Goal: Task Accomplishment & Management: Manage account settings

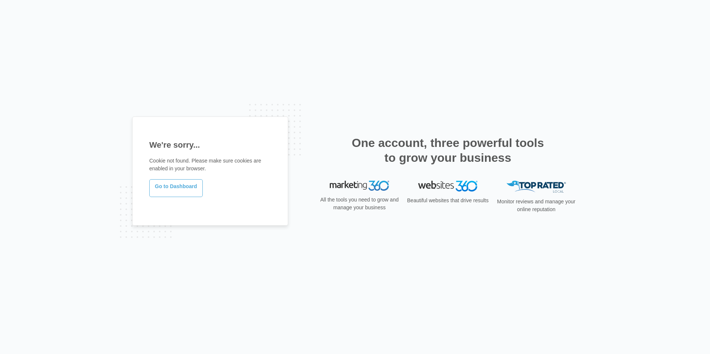
drag, startPoint x: 181, startPoint y: 179, endPoint x: 184, endPoint y: 181, distance: 4.0
click at [181, 179] on link "Go to Dashboard" at bounding box center [175, 188] width 53 height 18
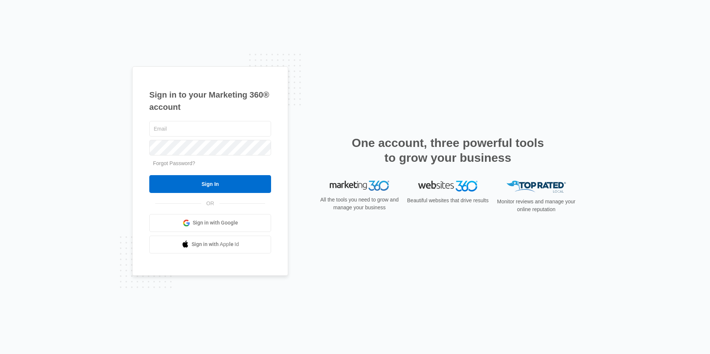
type input "ridgeassist@vintage-corp.com"
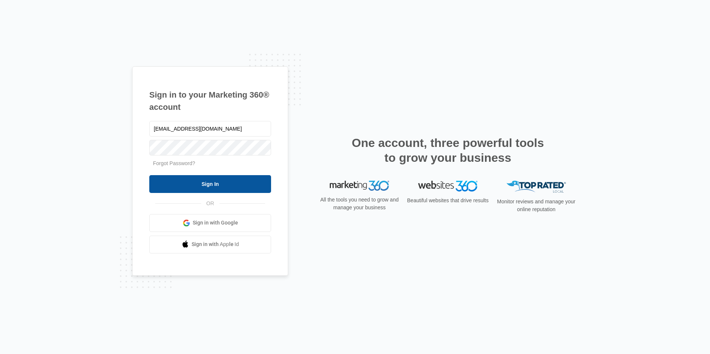
drag, startPoint x: 0, startPoint y: 0, endPoint x: 189, endPoint y: 180, distance: 261.1
click at [189, 180] on input "Sign In" at bounding box center [210, 184] width 122 height 18
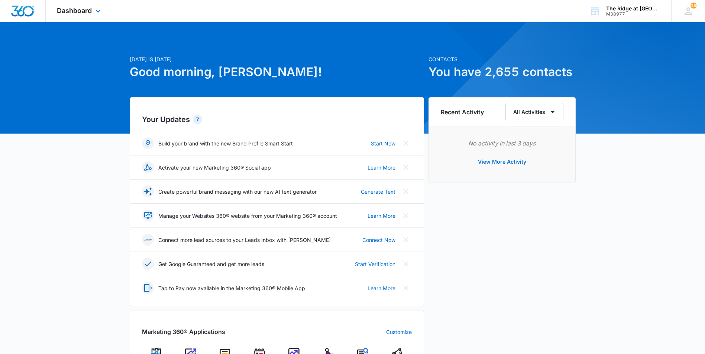
click at [93, 15] on div "Dashboard Apps Reputation Websites Forms CRM Email Social Content Ads Intellige…" at bounding box center [80, 11] width 68 height 22
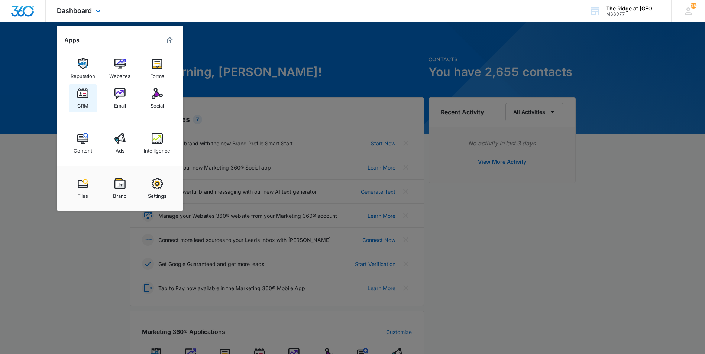
click at [88, 96] on img at bounding box center [82, 93] width 11 height 11
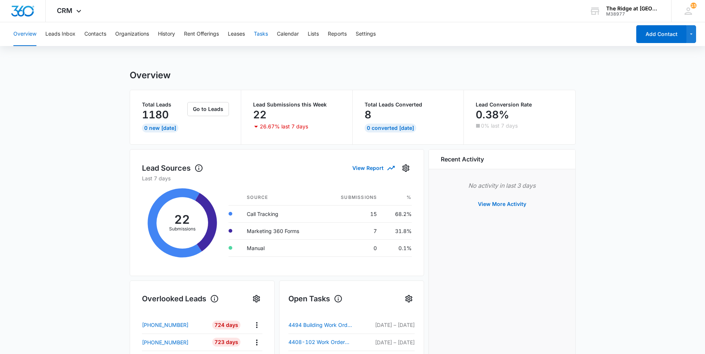
click at [266, 32] on button "Tasks" at bounding box center [261, 34] width 14 height 24
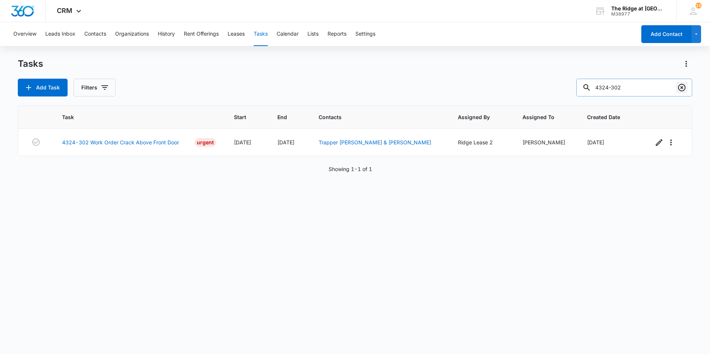
click at [683, 86] on icon "Clear" at bounding box center [681, 87] width 9 height 9
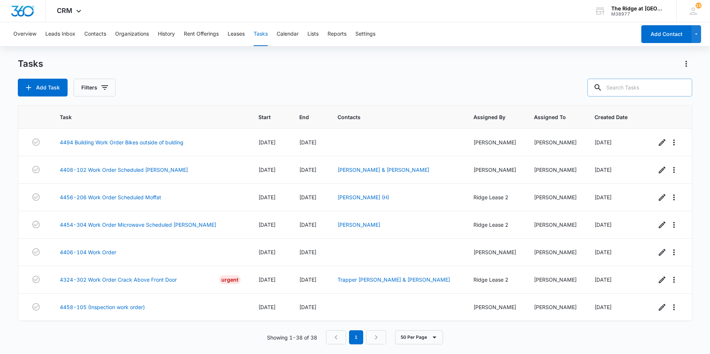
type input "3"
type input "e02-l71"
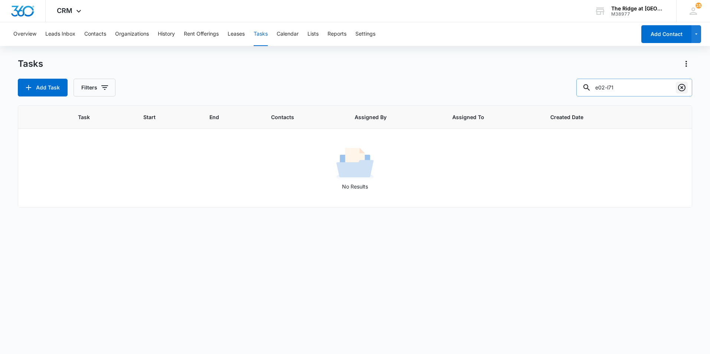
click at [680, 83] on button "Clear" at bounding box center [682, 88] width 12 height 12
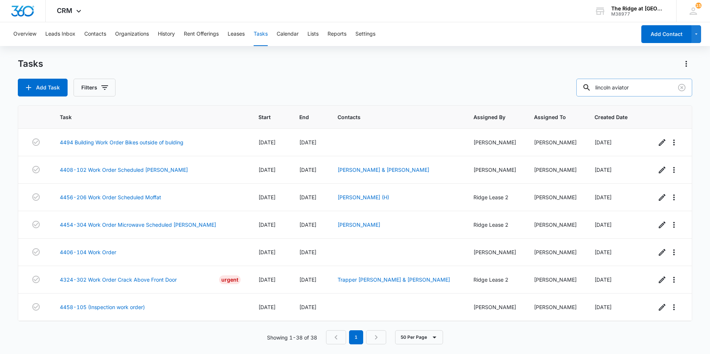
type input "lincoln aviator"
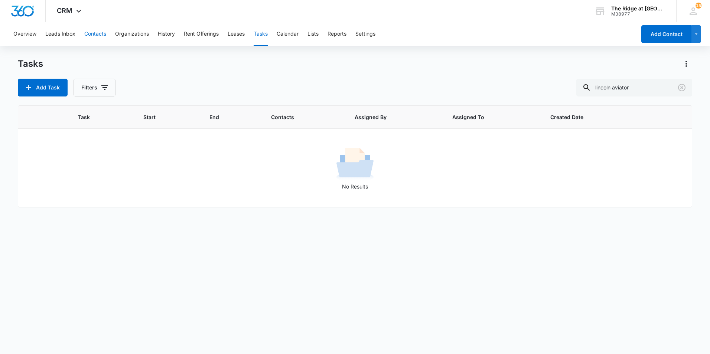
click at [96, 29] on button "Contacts" at bounding box center [95, 34] width 22 height 24
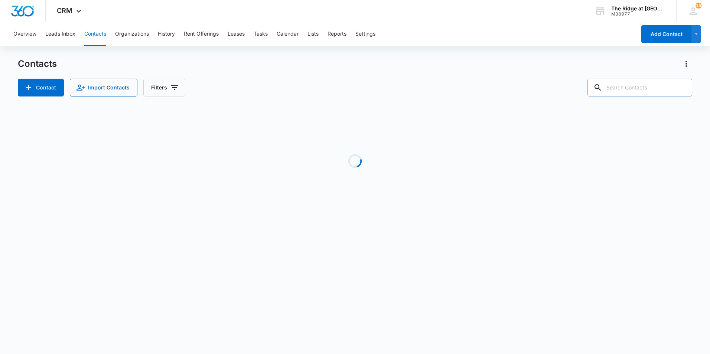
click at [644, 88] on input "text" at bounding box center [640, 88] width 105 height 18
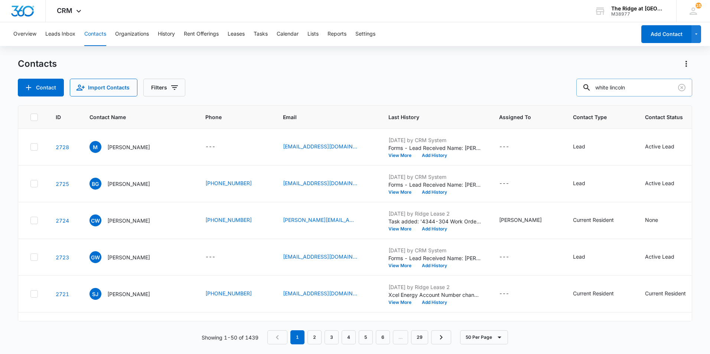
type input "white lincoln"
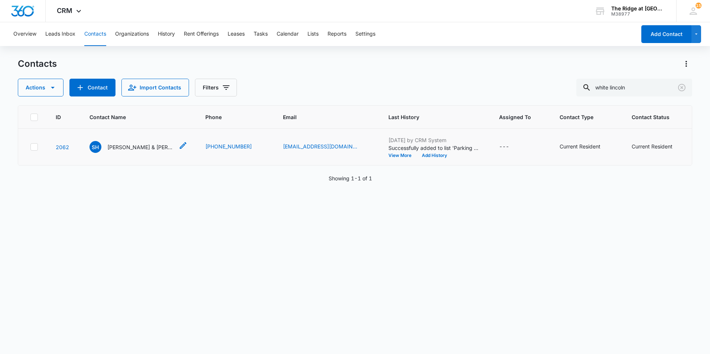
click at [149, 149] on p "[PERSON_NAME] & [PERSON_NAME]" at bounding box center [140, 147] width 67 height 8
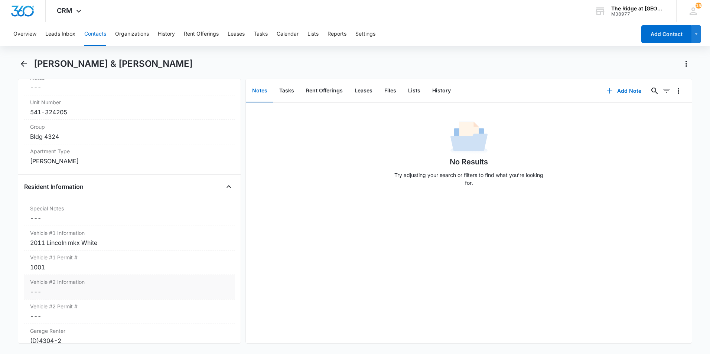
scroll to position [631, 0]
drag, startPoint x: 25, startPoint y: 62, endPoint x: 59, endPoint y: 65, distance: 35.0
click at [25, 62] on icon "Back" at bounding box center [23, 63] width 9 height 9
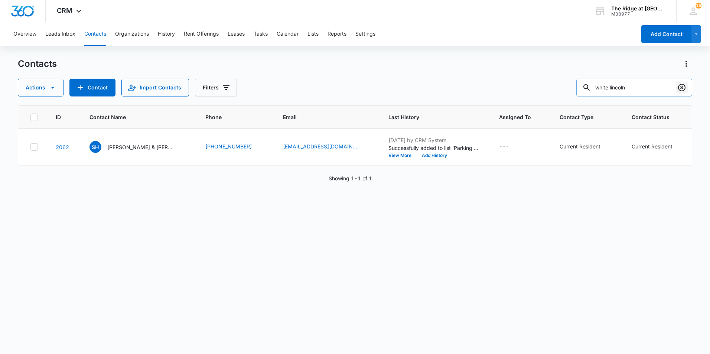
click at [686, 88] on icon "Clear" at bounding box center [681, 87] width 7 height 7
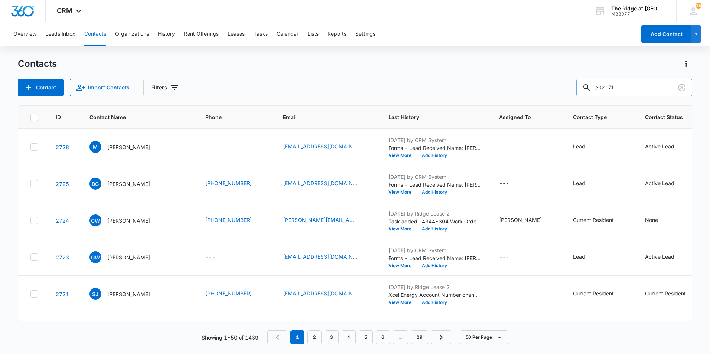
type input "e02-l71"
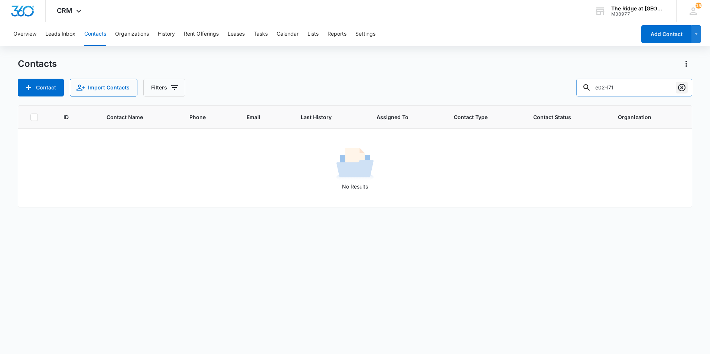
click at [686, 87] on icon "Clear" at bounding box center [681, 87] width 7 height 7
click at [615, 90] on input "avg-v87" at bounding box center [634, 88] width 116 height 18
type input "avgv87"
drag, startPoint x: 623, startPoint y: 88, endPoint x: 590, endPoint y: 90, distance: 33.5
click at [590, 90] on div "avgv87" at bounding box center [634, 88] width 116 height 18
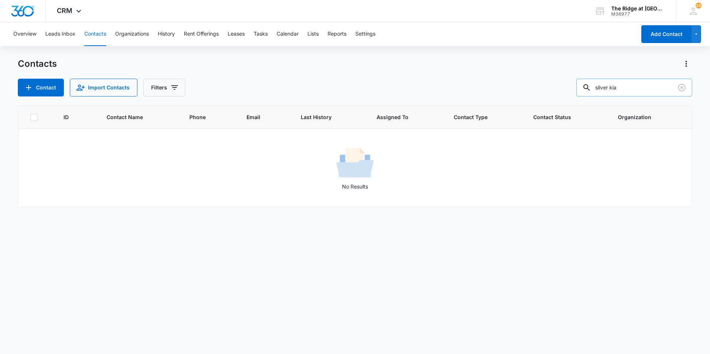
type input "silver kia"
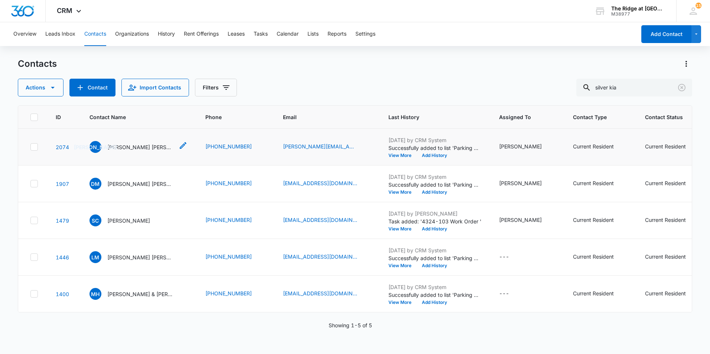
click at [149, 147] on p "[PERSON_NAME] [PERSON_NAME]" at bounding box center [140, 147] width 67 height 8
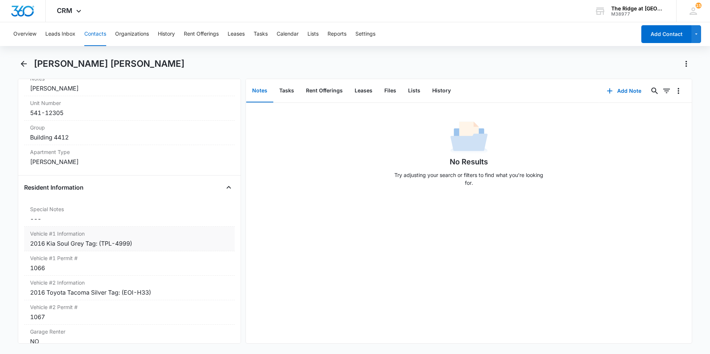
scroll to position [631, 0]
click at [27, 63] on icon "Back" at bounding box center [23, 63] width 9 height 9
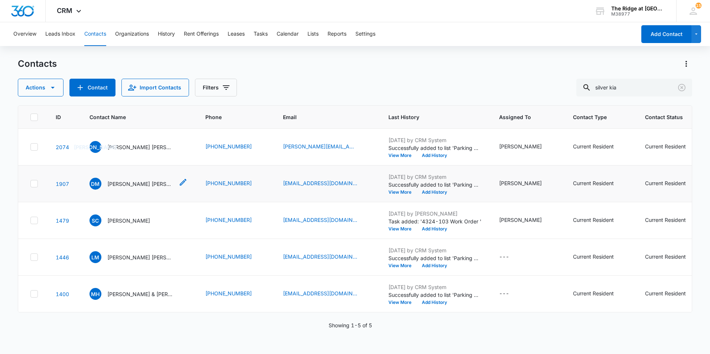
click at [123, 181] on p "[PERSON_NAME] [PERSON_NAME] and [PERSON_NAME]" at bounding box center [140, 184] width 67 height 8
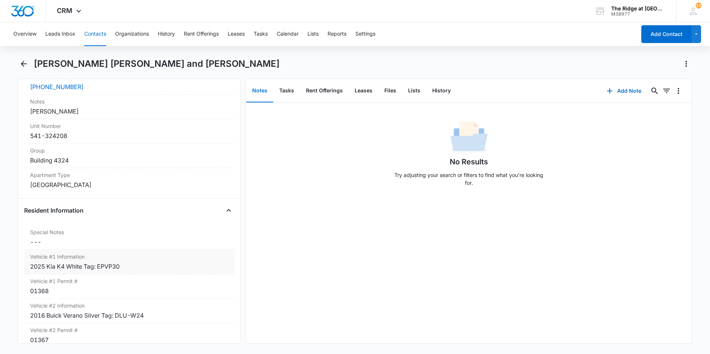
scroll to position [631, 0]
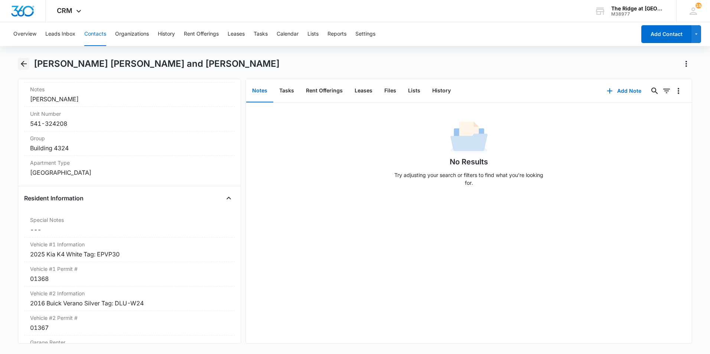
click at [24, 65] on icon "Back" at bounding box center [23, 63] width 9 height 9
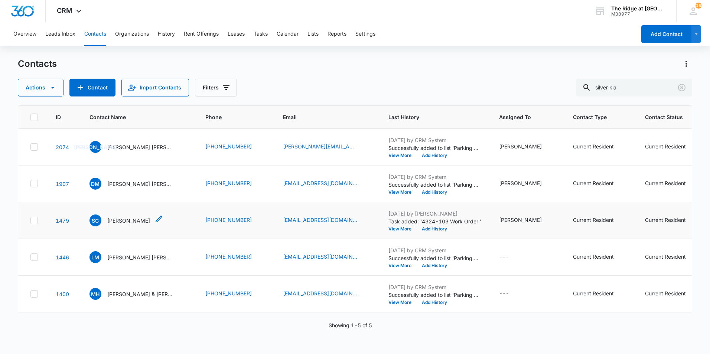
click at [137, 222] on p "[PERSON_NAME]" at bounding box center [128, 221] width 43 height 8
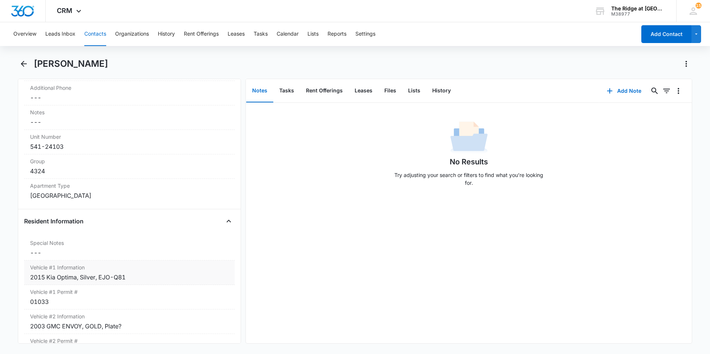
scroll to position [631, 0]
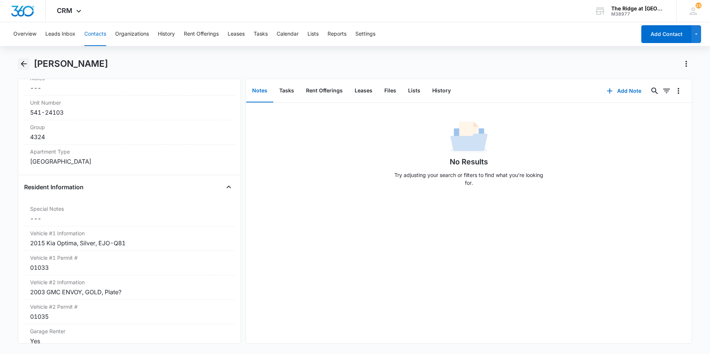
click at [26, 61] on icon "Back" at bounding box center [23, 63] width 9 height 9
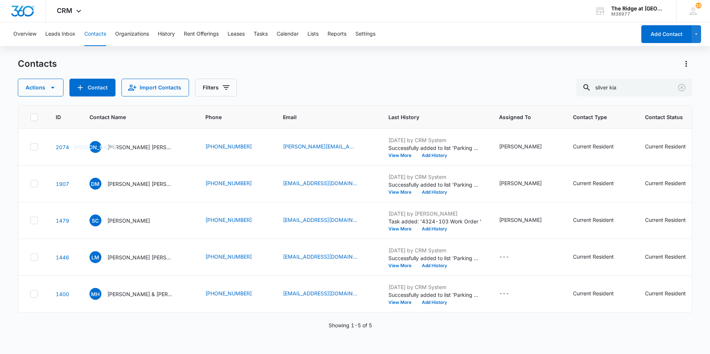
click at [146, 257] on p "[PERSON_NAME] [PERSON_NAME] & [PERSON_NAME]" at bounding box center [140, 258] width 67 height 8
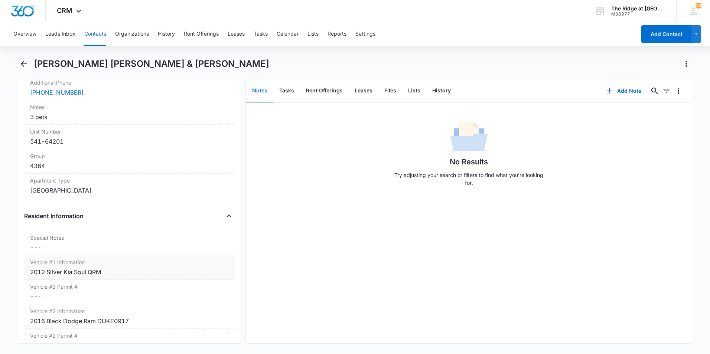
scroll to position [631, 0]
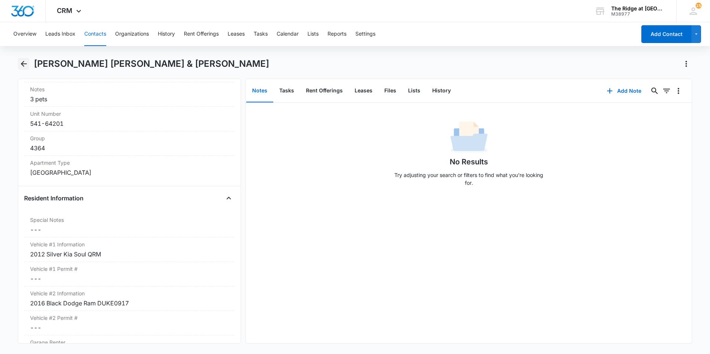
click at [26, 63] on icon "Back" at bounding box center [23, 63] width 9 height 9
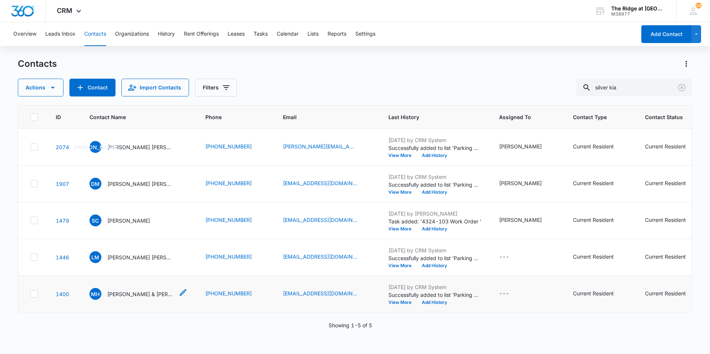
click at [137, 292] on p "[PERSON_NAME] & [PERSON_NAME]" at bounding box center [140, 294] width 67 height 8
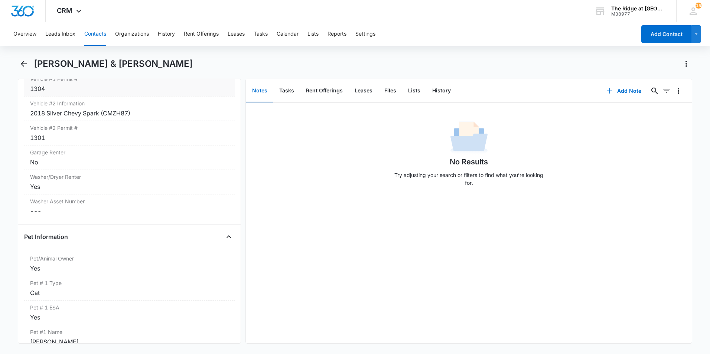
scroll to position [817, 0]
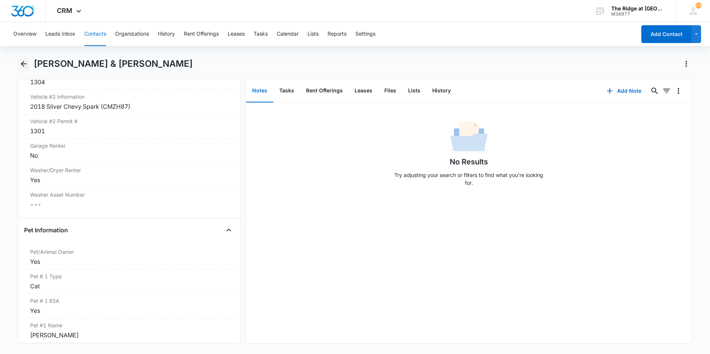
click at [26, 68] on icon "Back" at bounding box center [23, 63] width 9 height 9
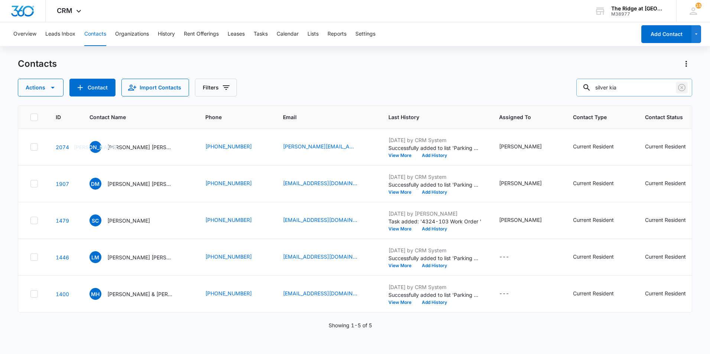
click at [680, 89] on icon "Clear" at bounding box center [681, 87] width 9 height 9
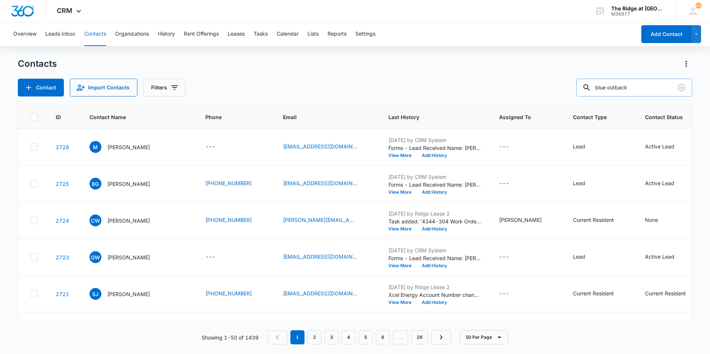
type input "blue outback"
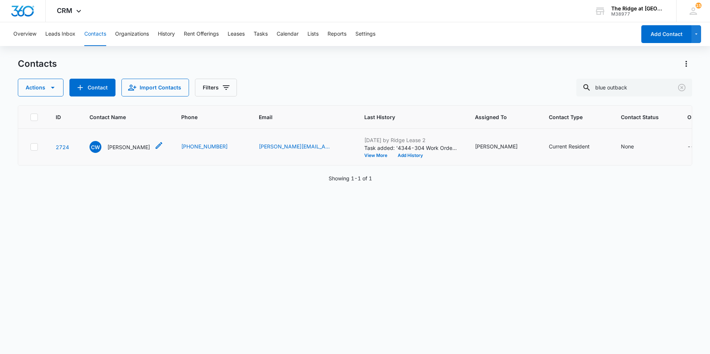
click at [134, 147] on p "[PERSON_NAME]" at bounding box center [128, 147] width 43 height 8
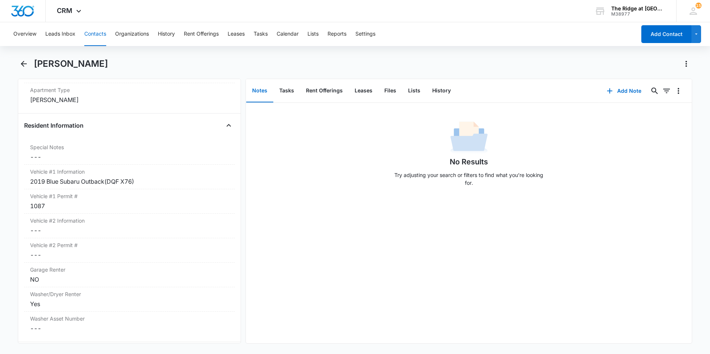
scroll to position [652, 0]
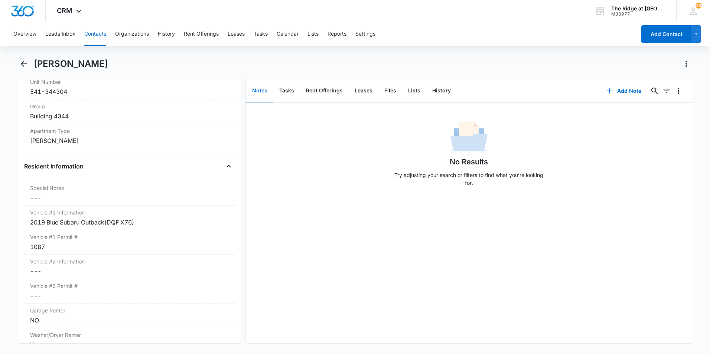
click at [97, 32] on button "Contacts" at bounding box center [95, 34] width 22 height 24
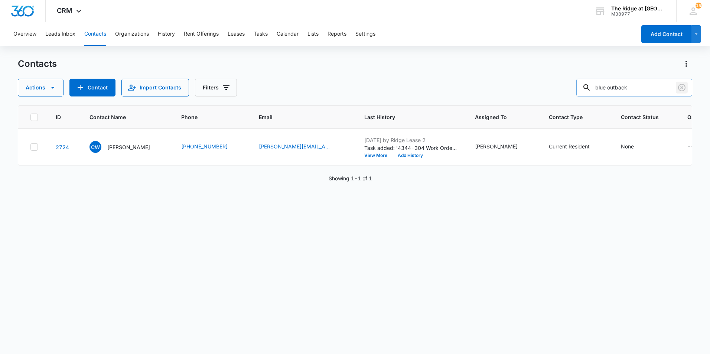
click at [684, 85] on icon "Clear" at bounding box center [681, 87] width 7 height 7
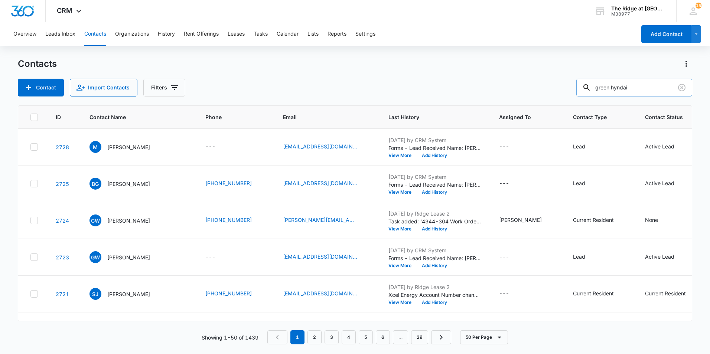
type input "green hyndai"
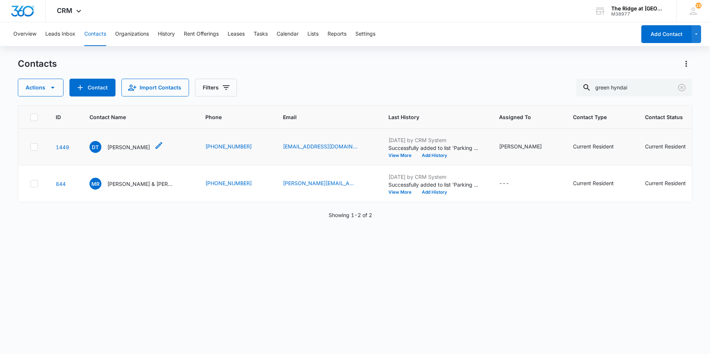
click at [115, 150] on p "[PERSON_NAME]" at bounding box center [128, 147] width 43 height 8
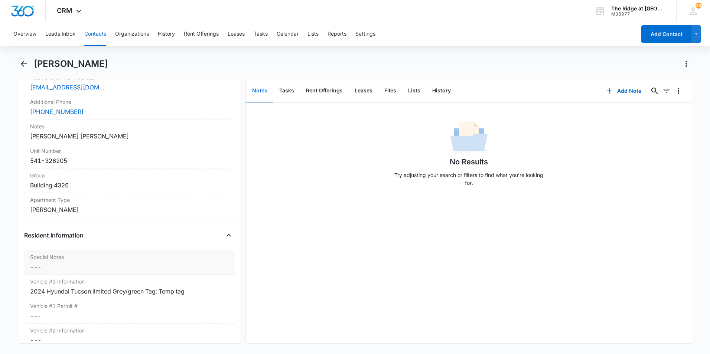
scroll to position [594, 0]
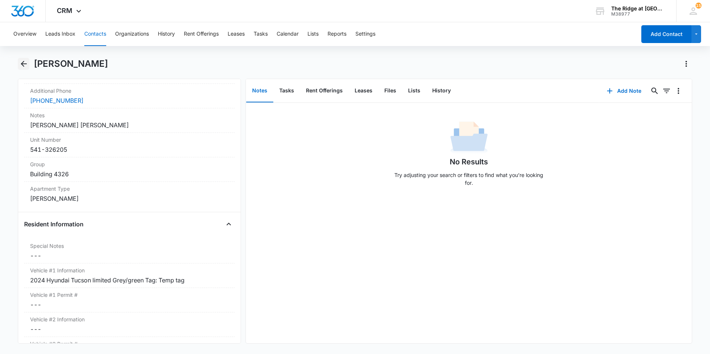
click at [28, 65] on icon "Back" at bounding box center [23, 63] width 9 height 9
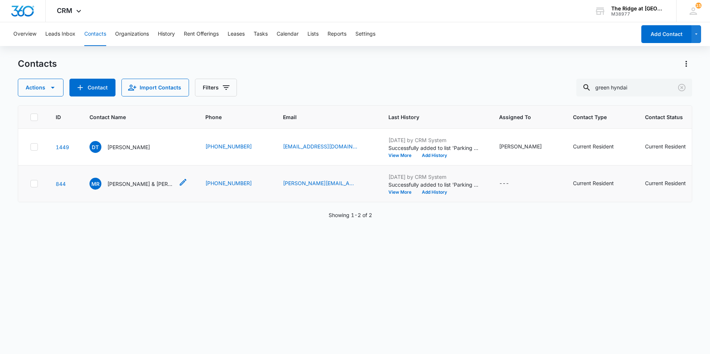
click at [133, 183] on p "[PERSON_NAME] & [PERSON_NAME]" at bounding box center [140, 184] width 67 height 8
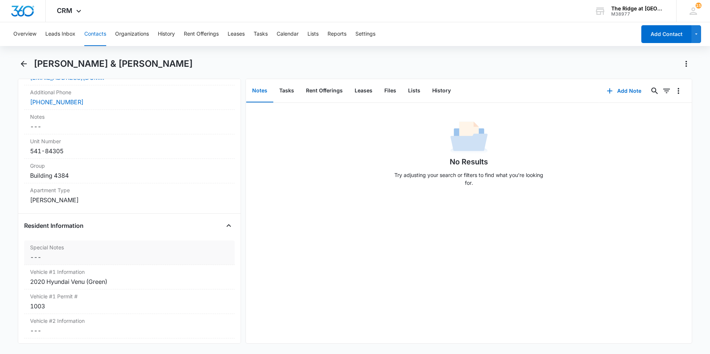
scroll to position [594, 0]
click at [26, 66] on icon "Back" at bounding box center [23, 63] width 9 height 9
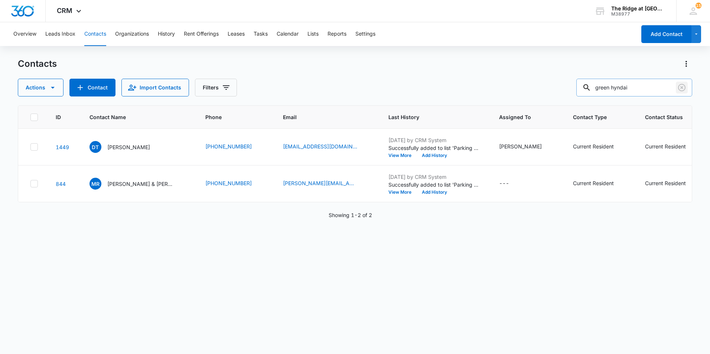
click at [676, 88] on button "Clear" at bounding box center [682, 88] width 12 height 12
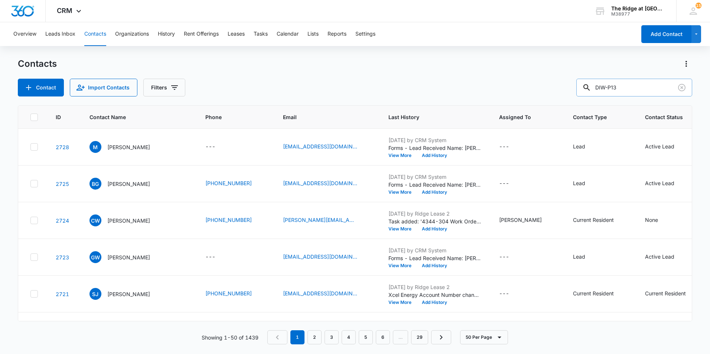
type input "DIW-P13"
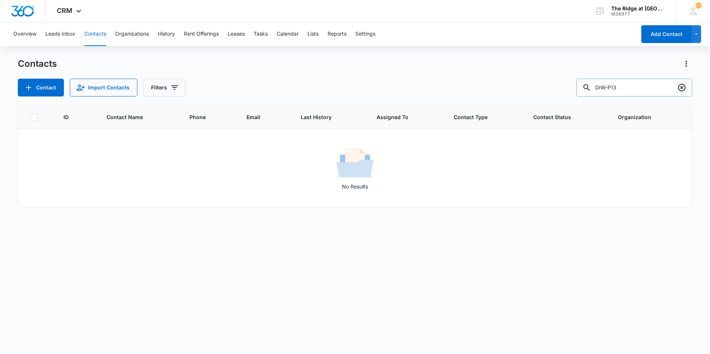
click at [683, 89] on icon "Clear" at bounding box center [681, 87] width 9 height 9
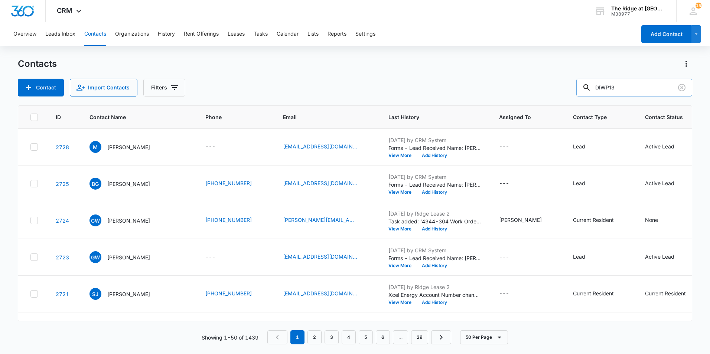
type input "DIWP13"
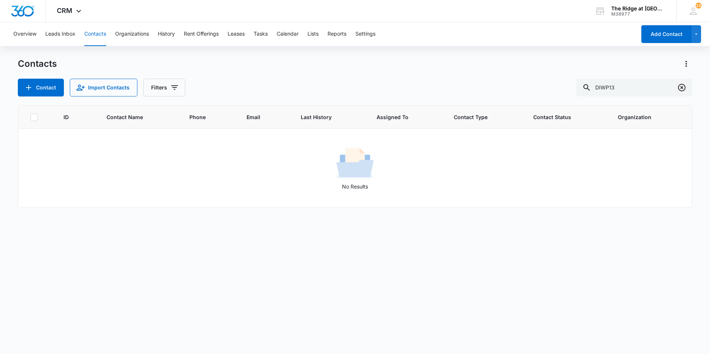
click at [680, 86] on icon "Clear" at bounding box center [681, 87] width 9 height 9
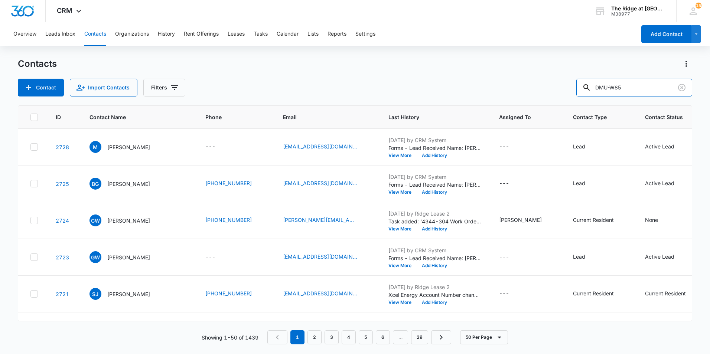
type input "DMU-W85"
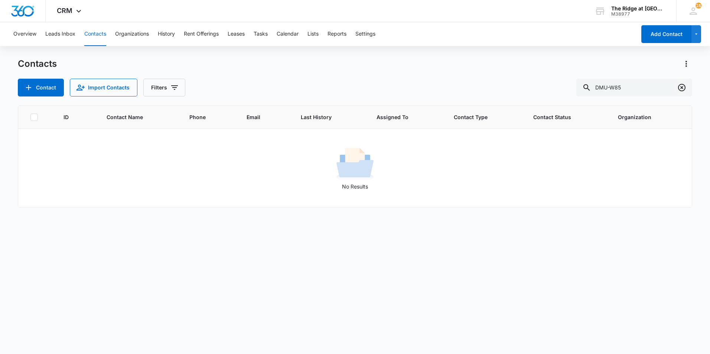
click at [683, 90] on icon "Clear" at bounding box center [681, 87] width 9 height 9
